Goal: Task Accomplishment & Management: Use online tool/utility

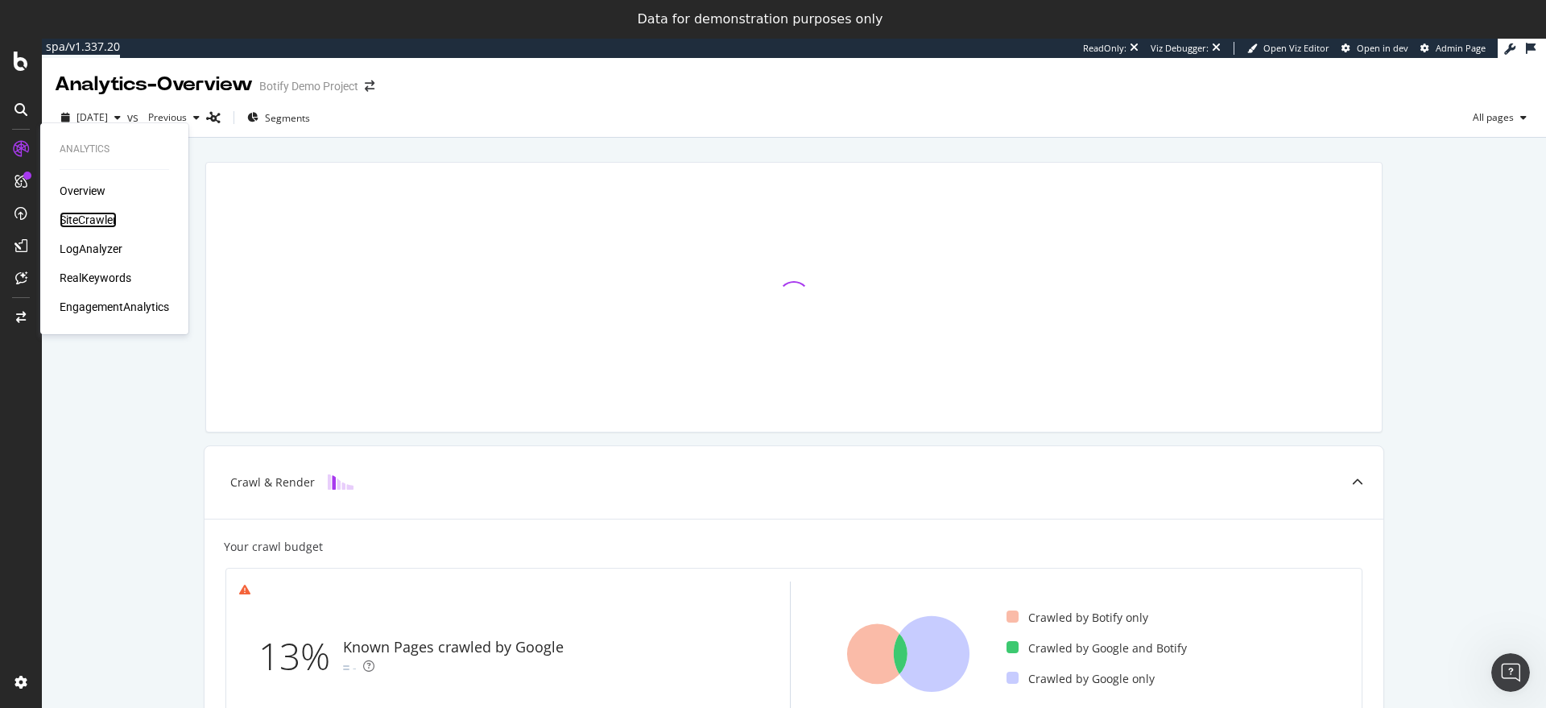
click at [85, 220] on div "SiteCrawler" at bounding box center [88, 220] width 57 height 16
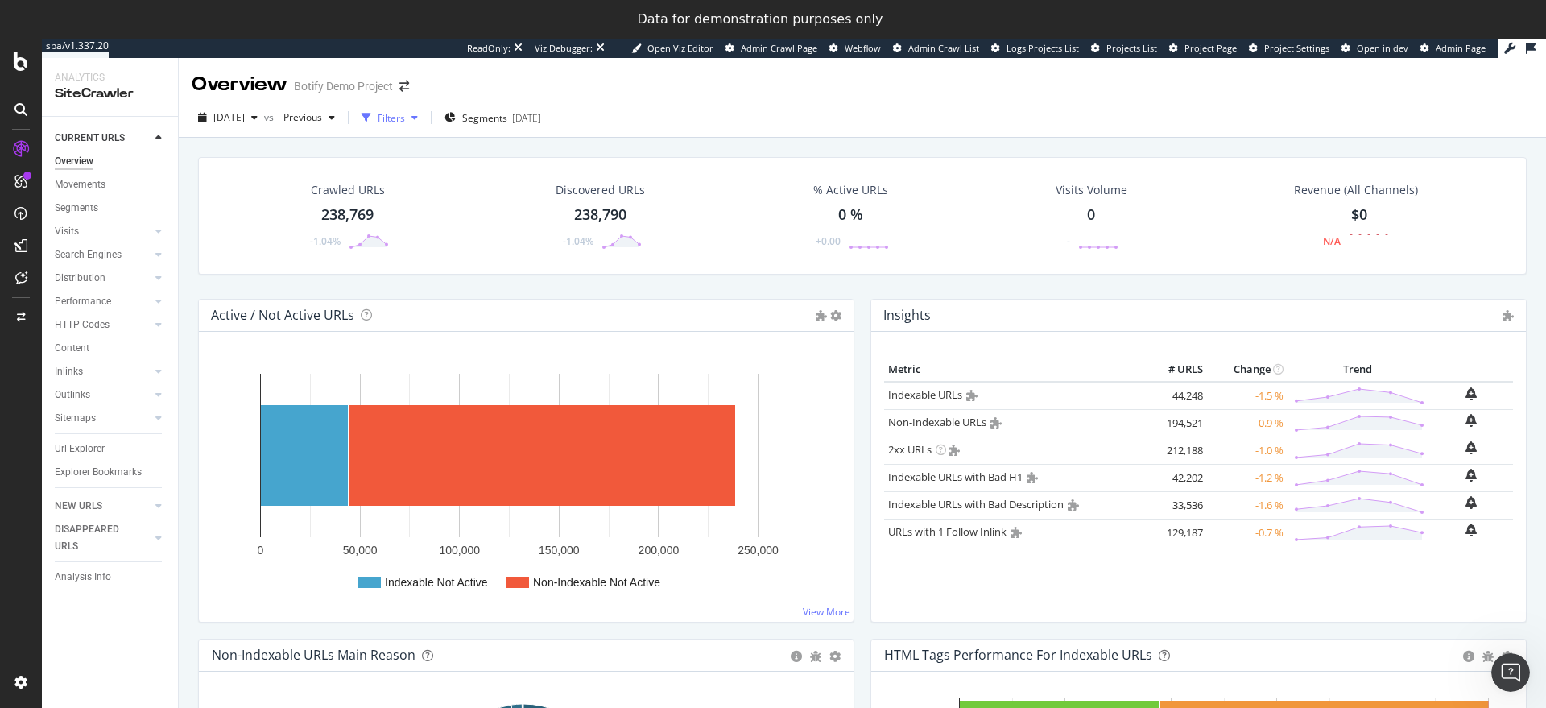
click at [405, 121] on div "Filters" at bounding box center [391, 118] width 27 height 14
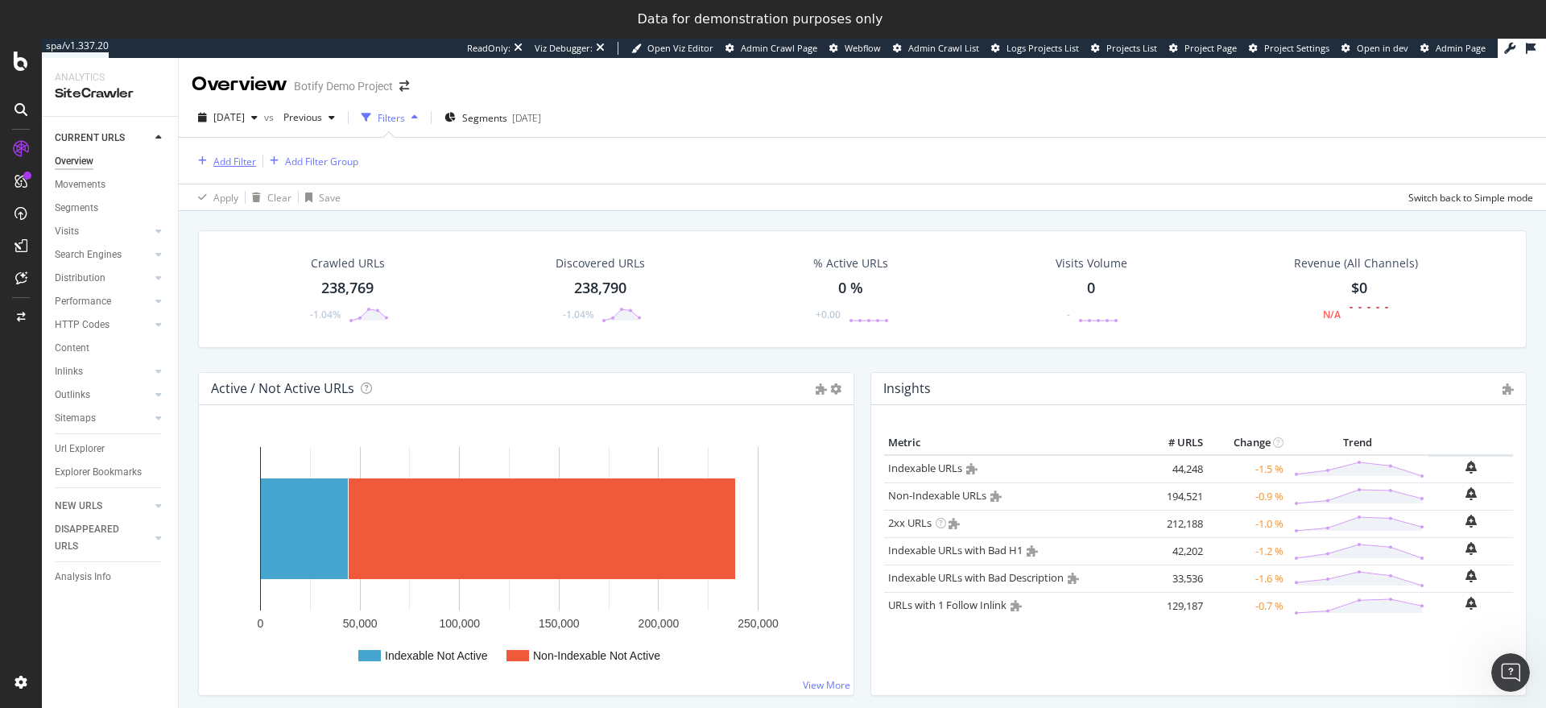
click at [229, 167] on div "Add Filter" at bounding box center [234, 162] width 43 height 14
type input "s"
type input "e"
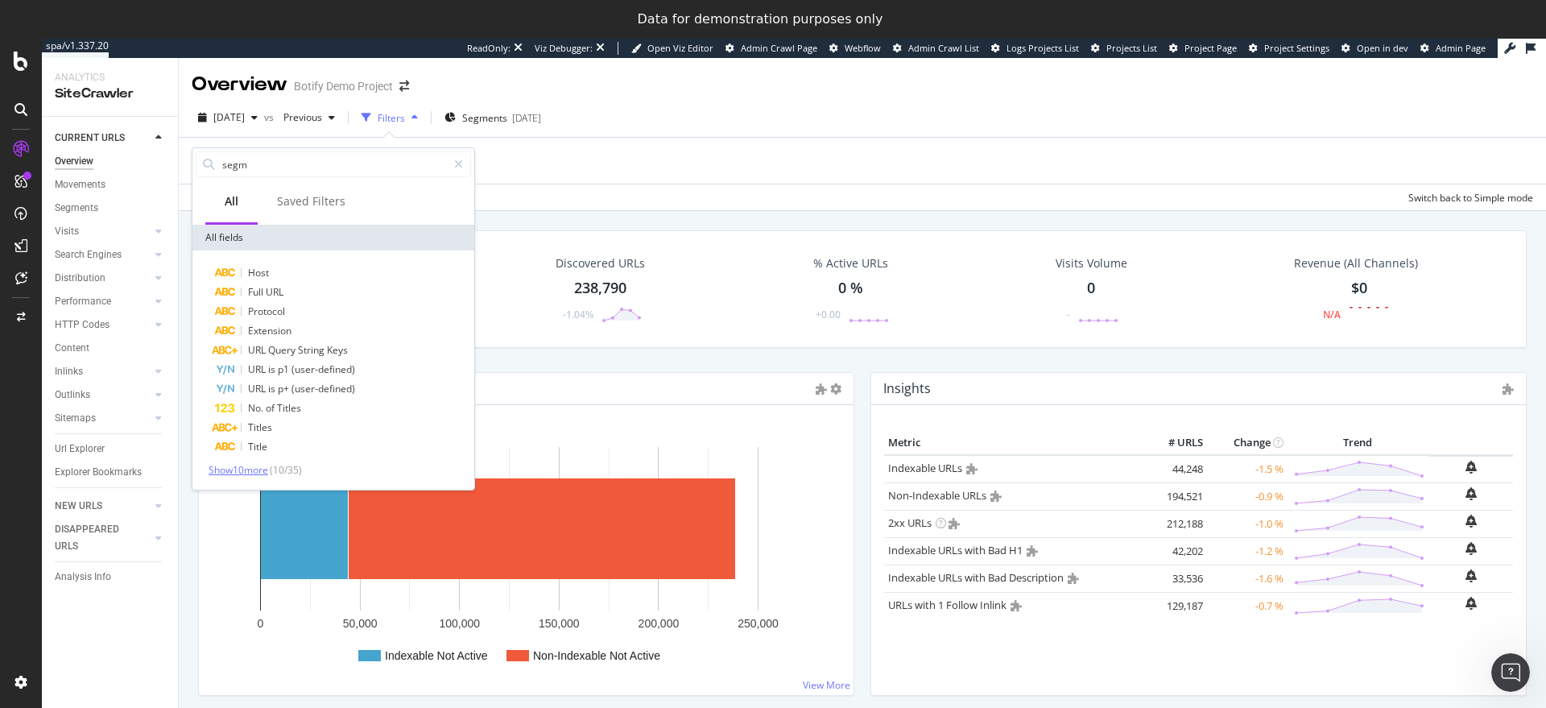
click at [255, 467] on span "Show 10 more" at bounding box center [239, 470] width 60 height 14
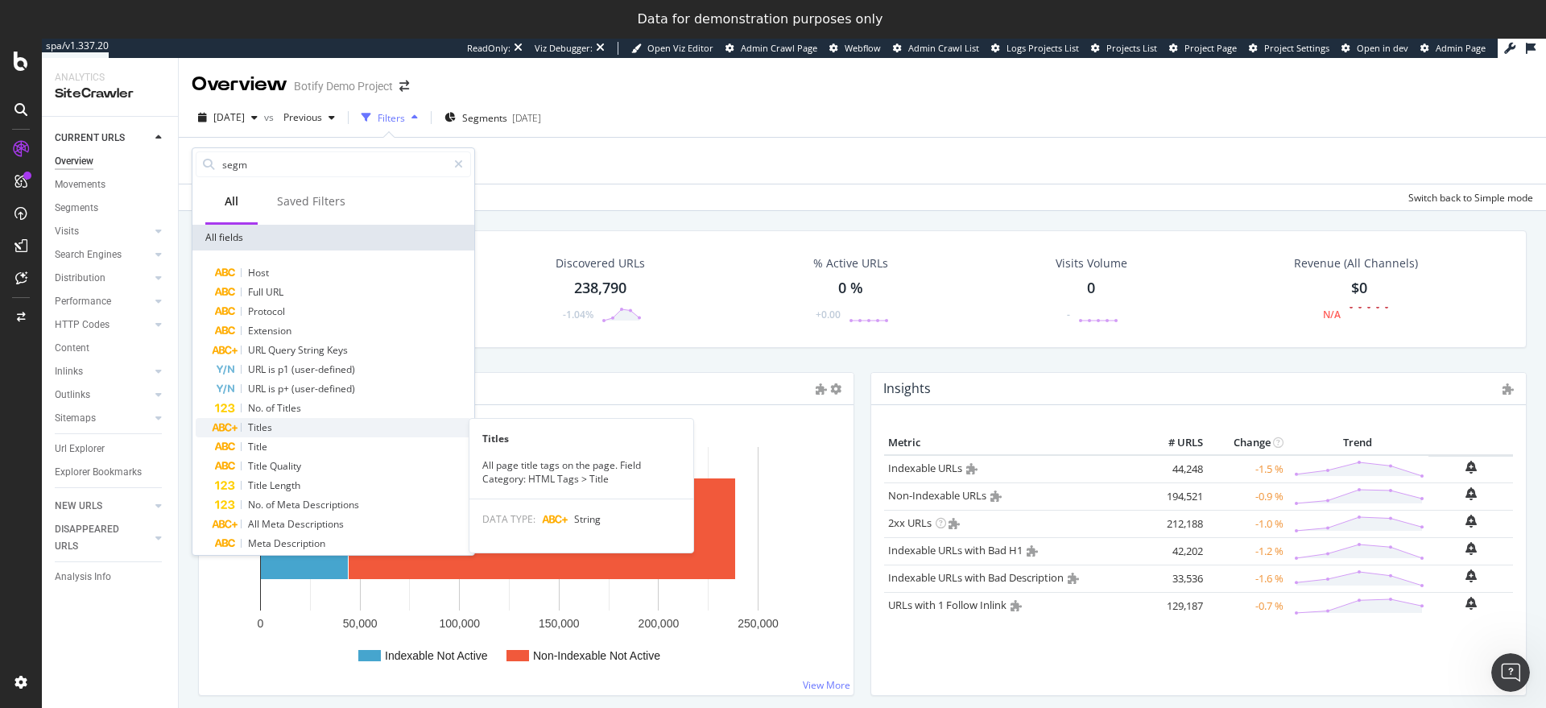
scroll to position [128, 0]
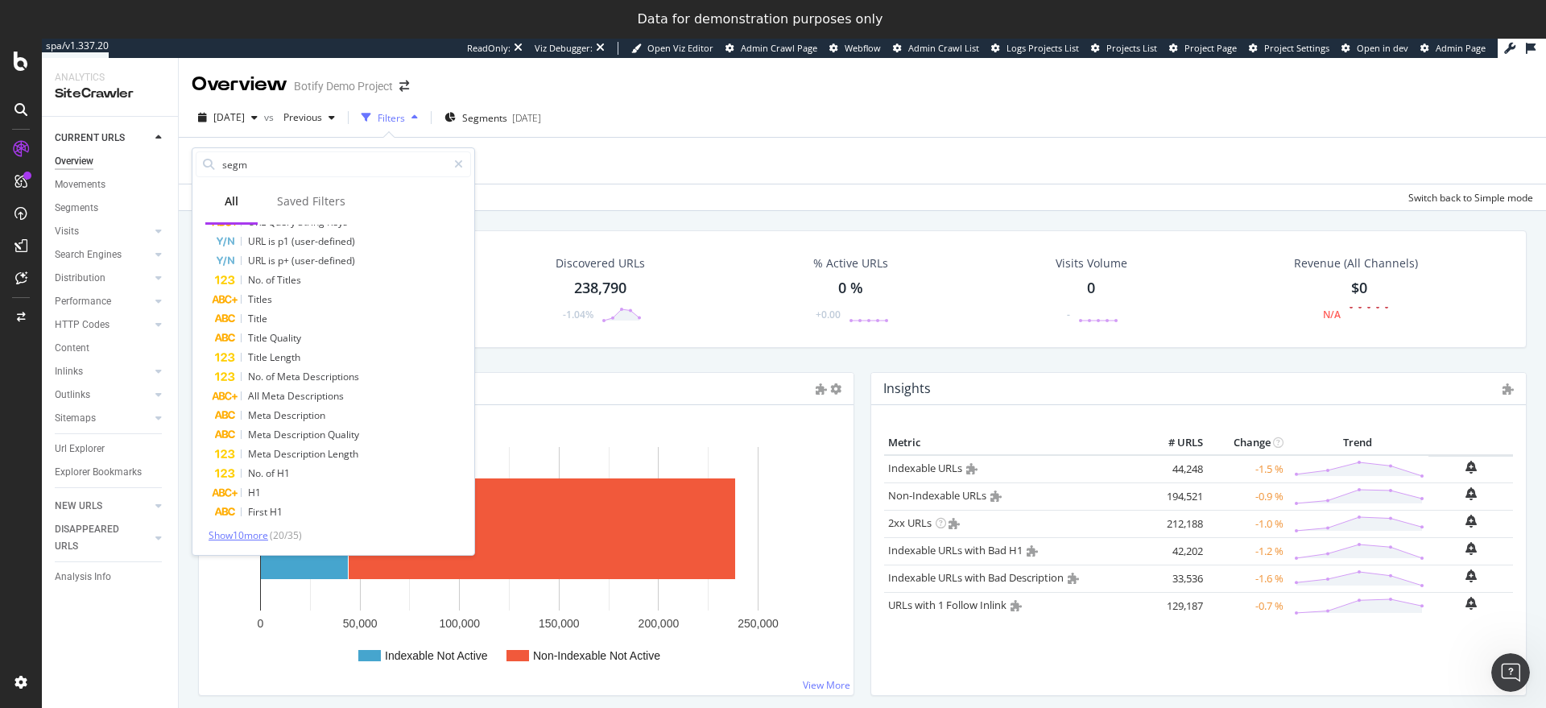
click at [252, 536] on span "Show 10 more" at bounding box center [239, 535] width 60 height 14
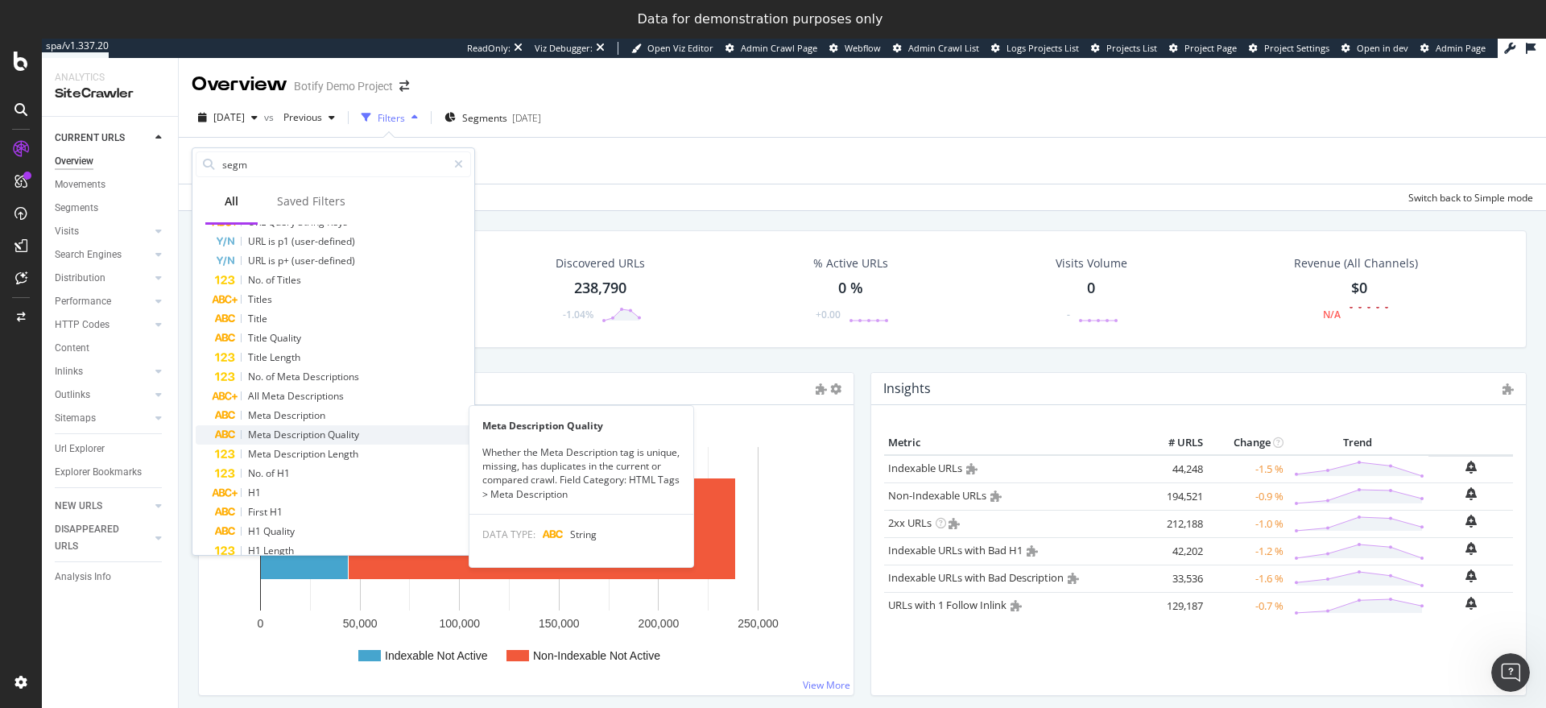
scroll to position [321, 0]
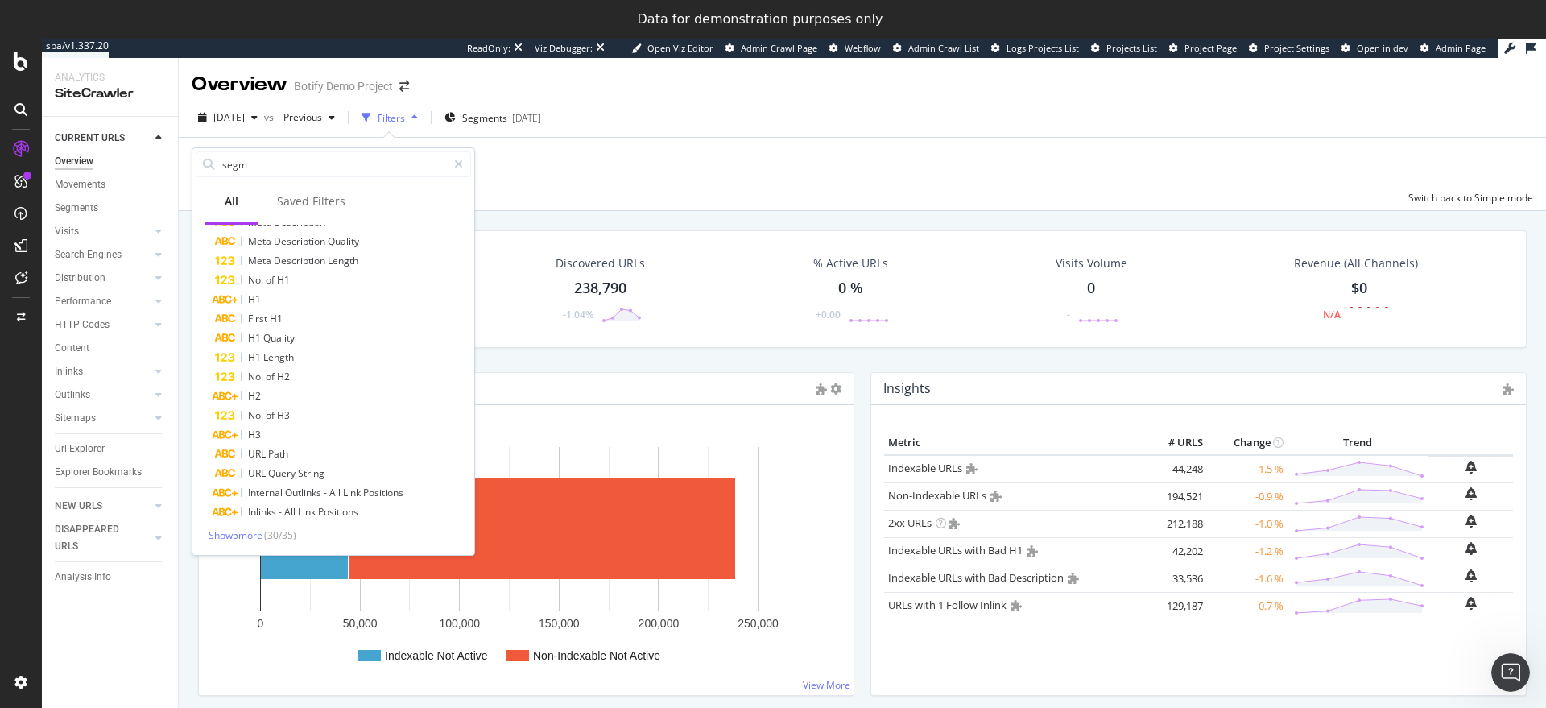
click at [242, 541] on span "Show 5 more" at bounding box center [236, 535] width 54 height 14
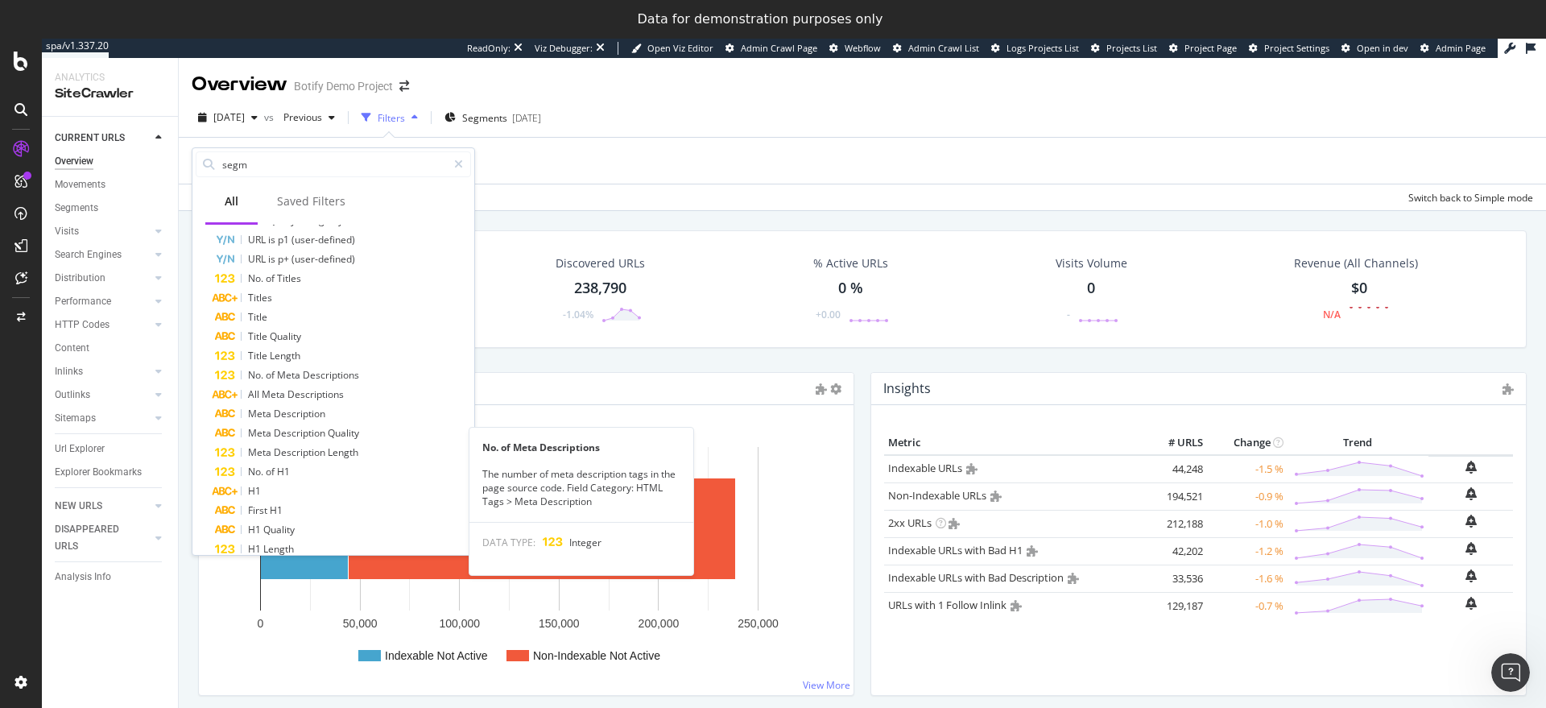
scroll to position [0, 0]
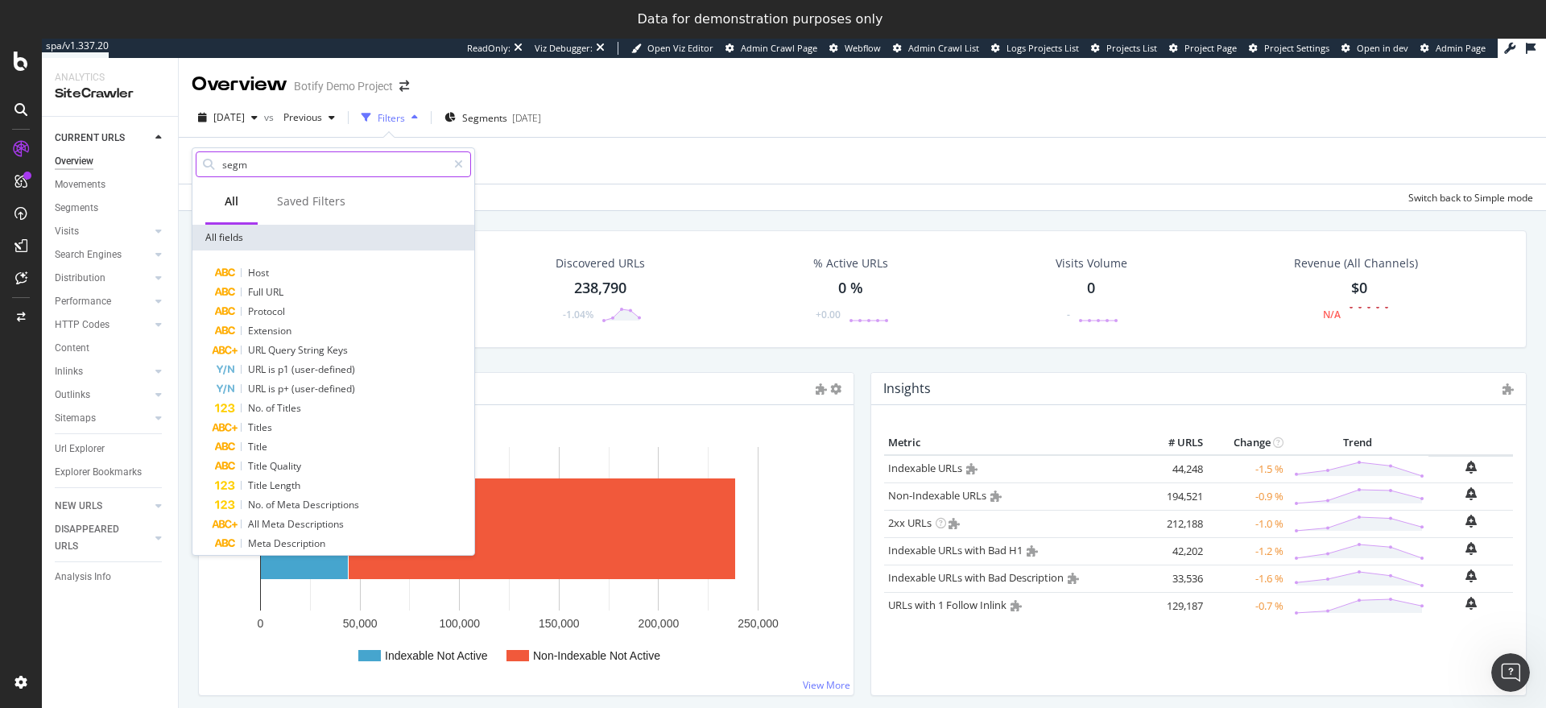
click at [246, 167] on input "segm" at bounding box center [334, 164] width 226 height 24
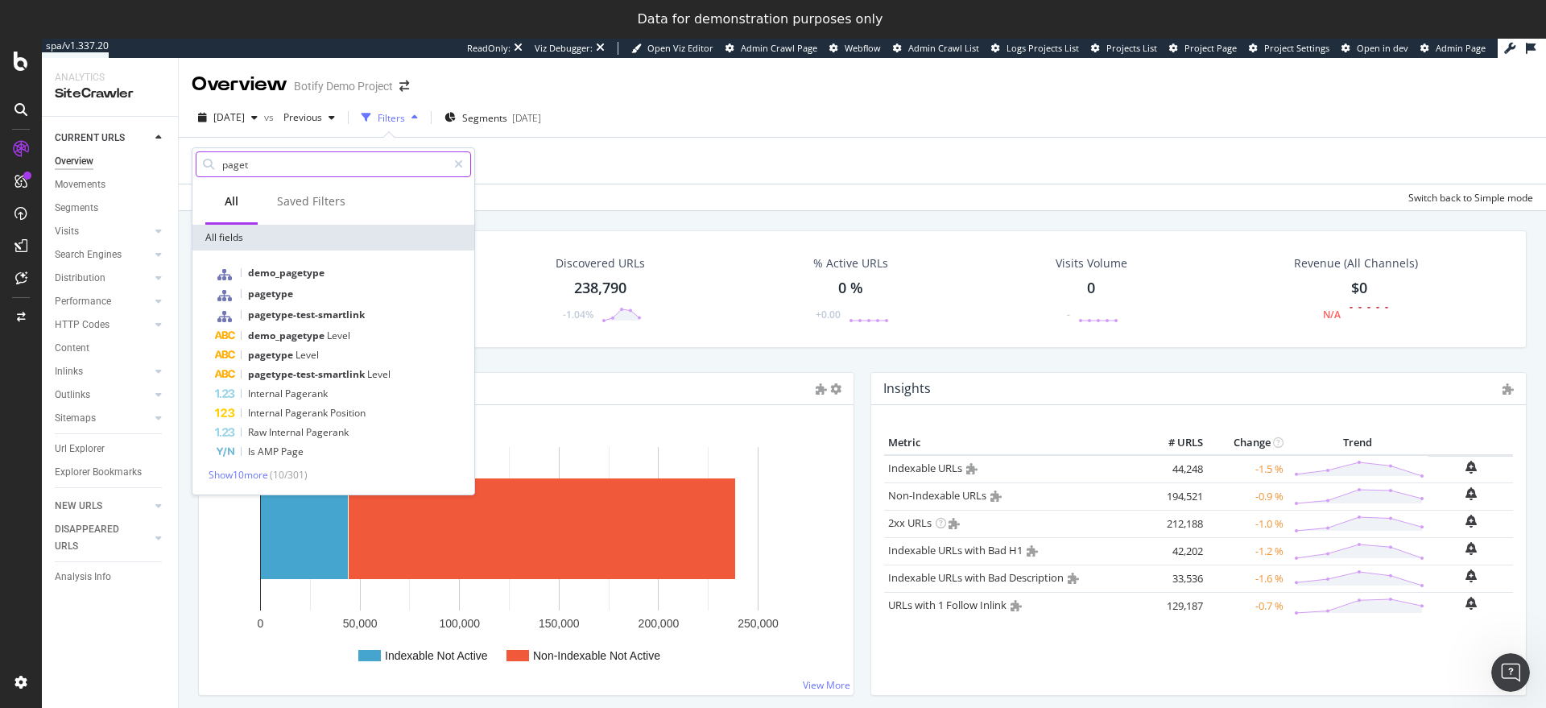
type input "paget"
click at [283, 287] on span "pagetype" at bounding box center [270, 294] width 45 height 14
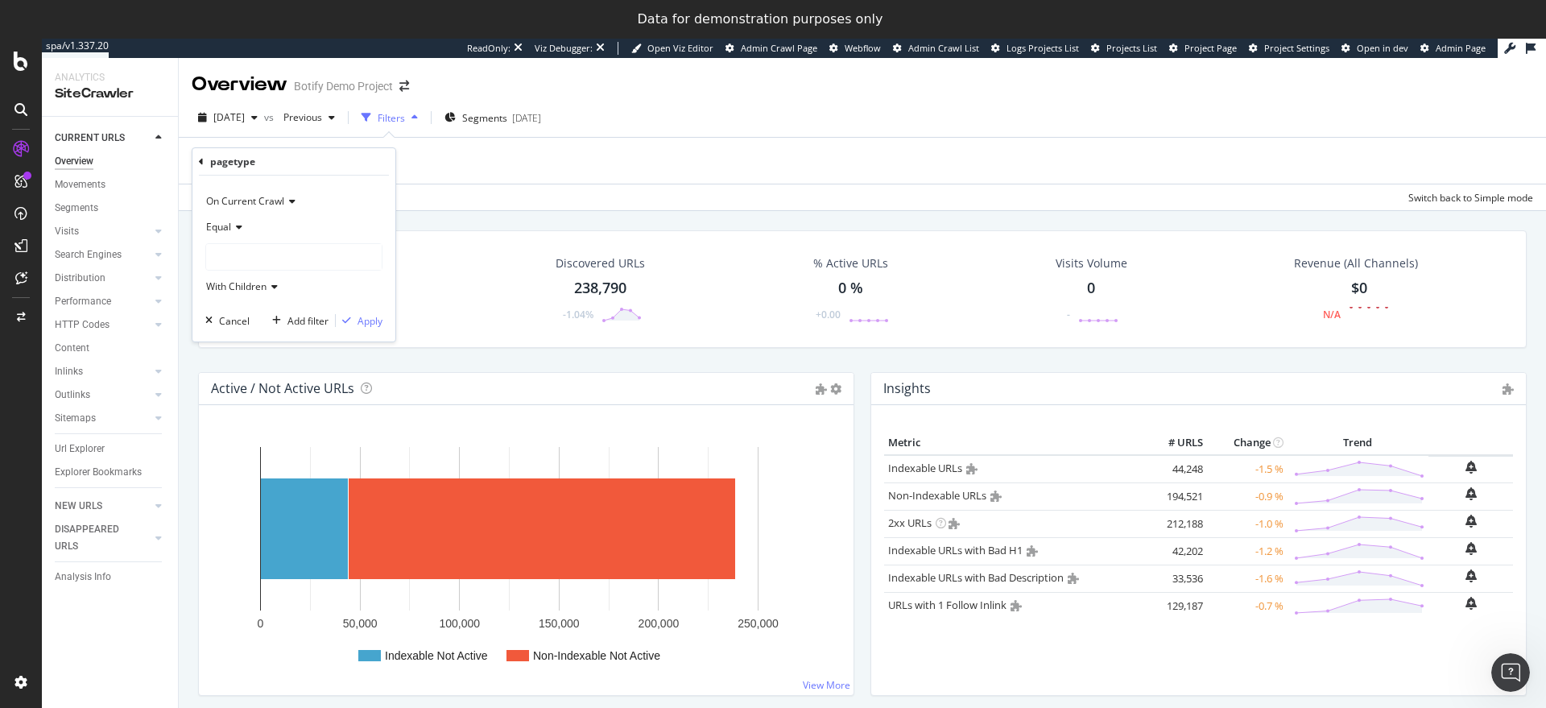
click at [241, 280] on span "With Children" at bounding box center [236, 286] width 60 height 14
click at [246, 222] on div "Equal" at bounding box center [293, 227] width 177 height 26
click at [277, 202] on span "On Current Crawl" at bounding box center [245, 201] width 78 height 14
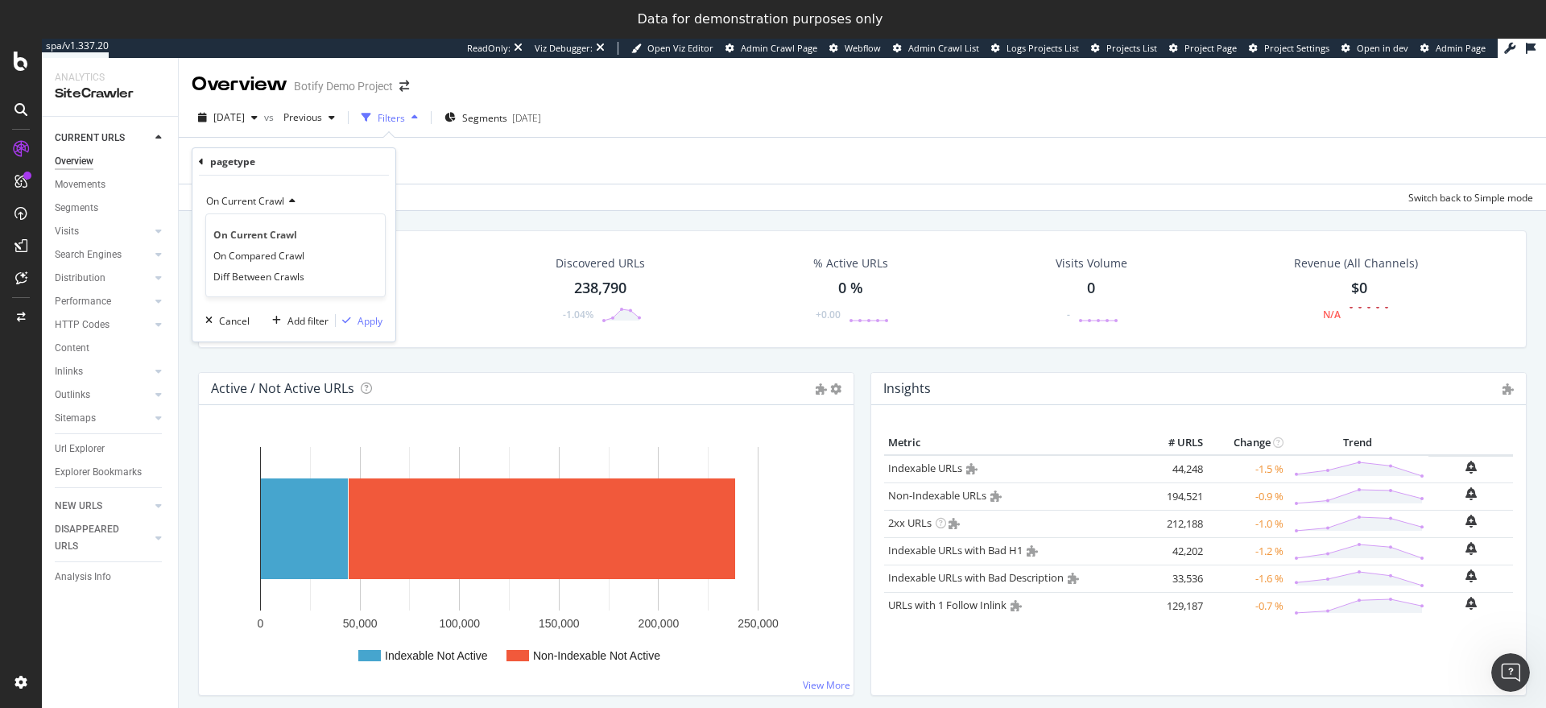
click at [304, 201] on div "On Current Crawl" at bounding box center [293, 201] width 177 height 26
click at [238, 219] on div "Equal" at bounding box center [293, 227] width 177 height 26
click at [252, 223] on div "Equal" at bounding box center [293, 227] width 177 height 26
click at [234, 284] on span "With Children" at bounding box center [236, 286] width 60 height 14
click at [287, 283] on div "With Children" at bounding box center [293, 287] width 177 height 26
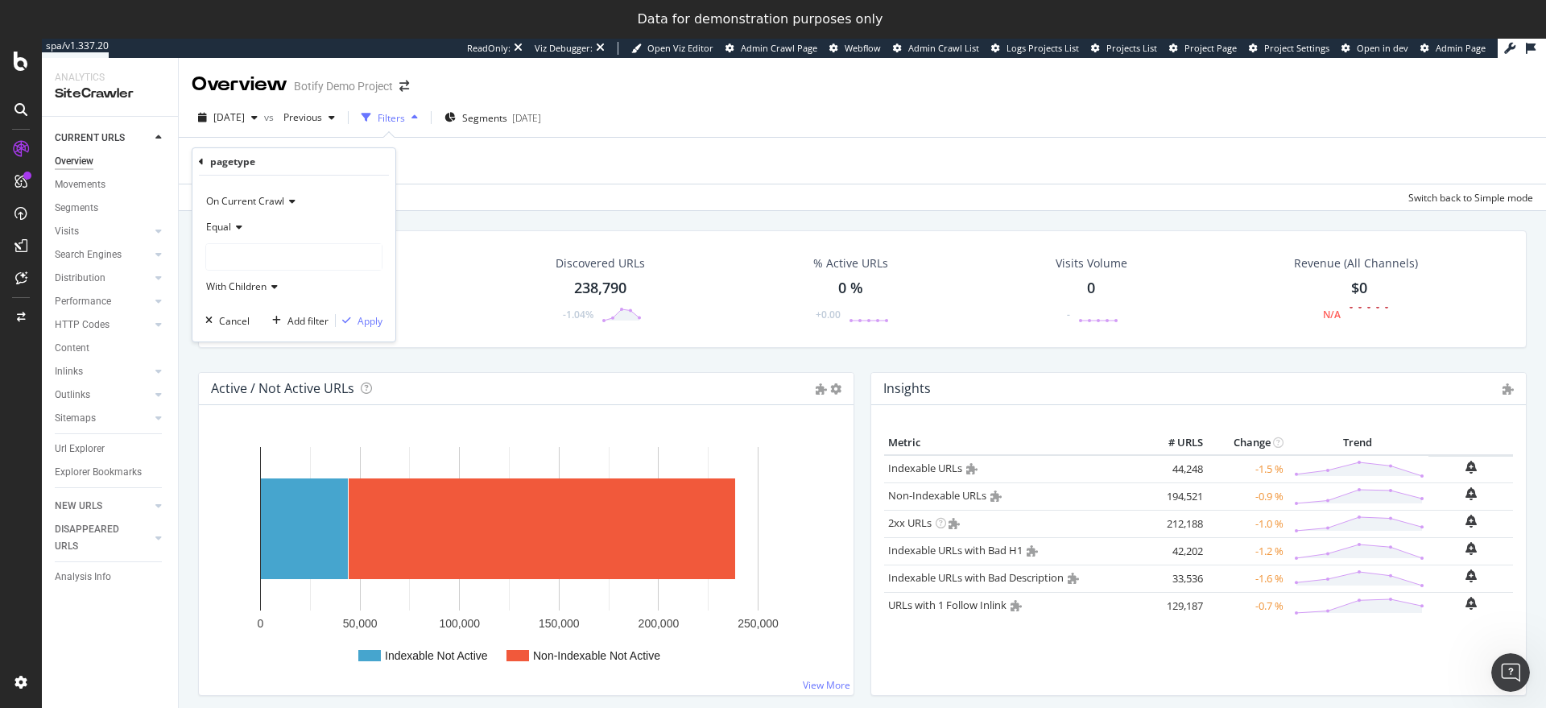
click at [245, 282] on span "With Children" at bounding box center [236, 286] width 60 height 14
click at [353, 286] on div "With Children" at bounding box center [293, 287] width 177 height 26
click at [81, 673] on div "Segment Editor" at bounding box center [126, 675] width 153 height 13
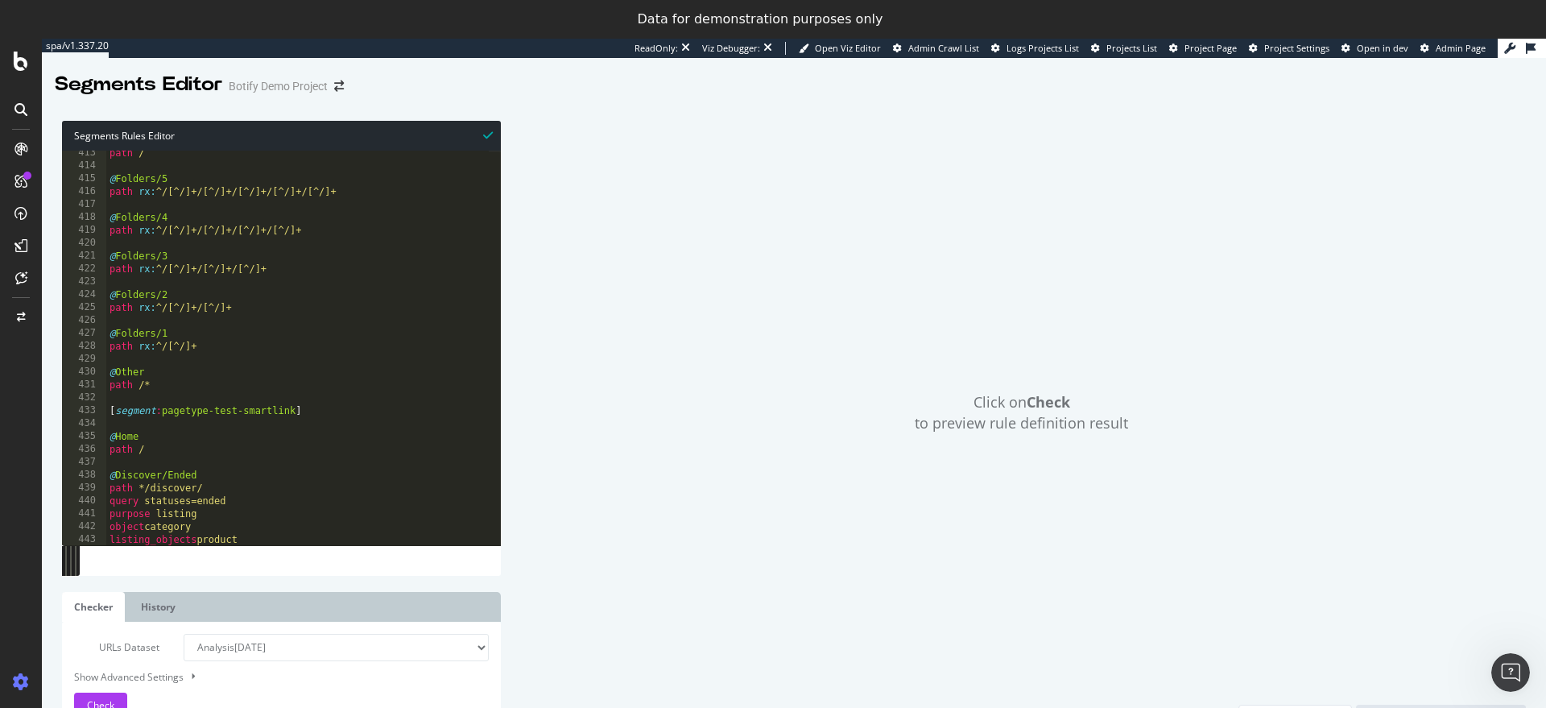
scroll to position [5643, 0]
